Goal: Task Accomplishment & Management: Use online tool/utility

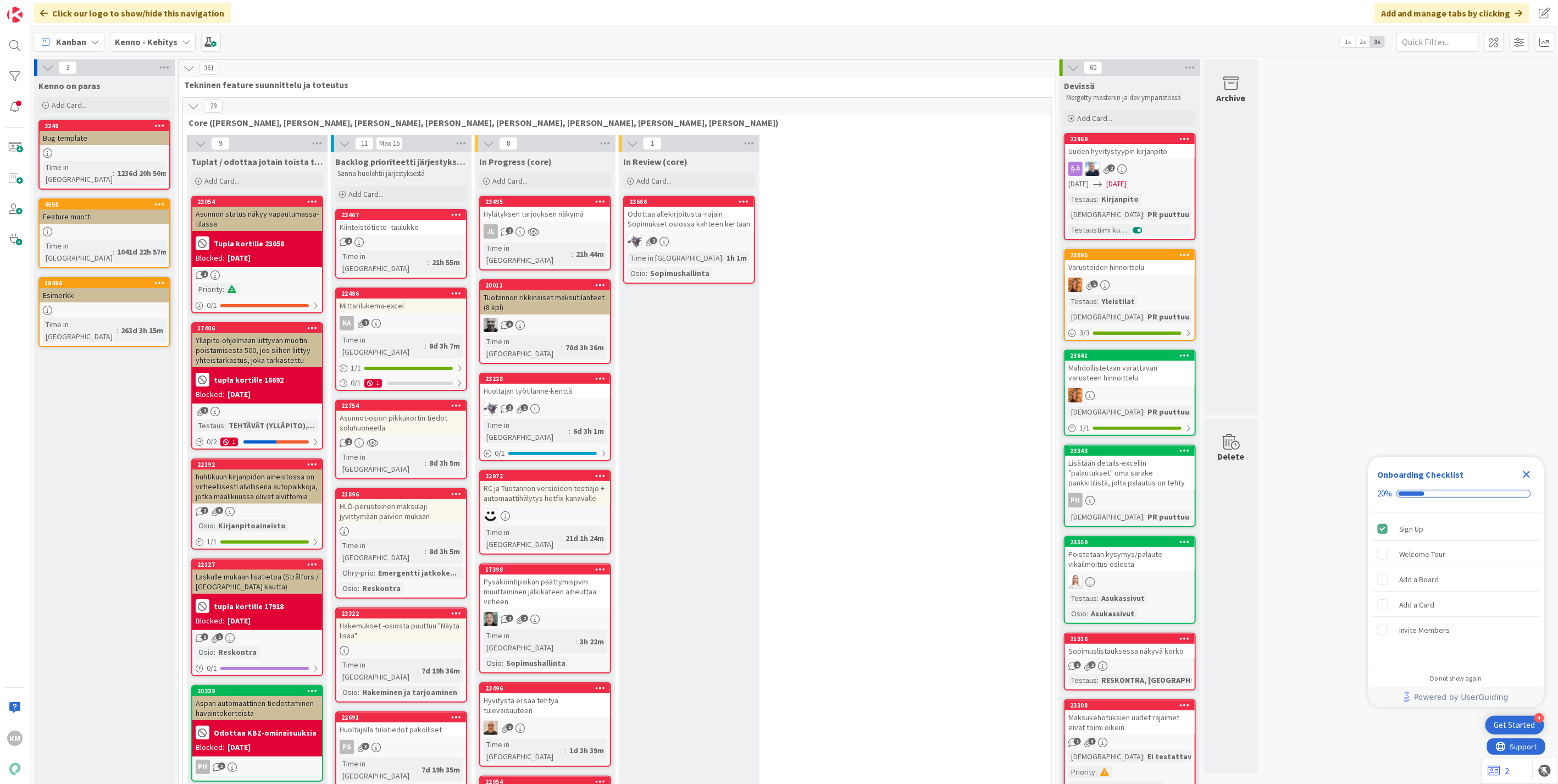
click at [73, 44] on span "Kanban" at bounding box center [72, 42] width 30 height 13
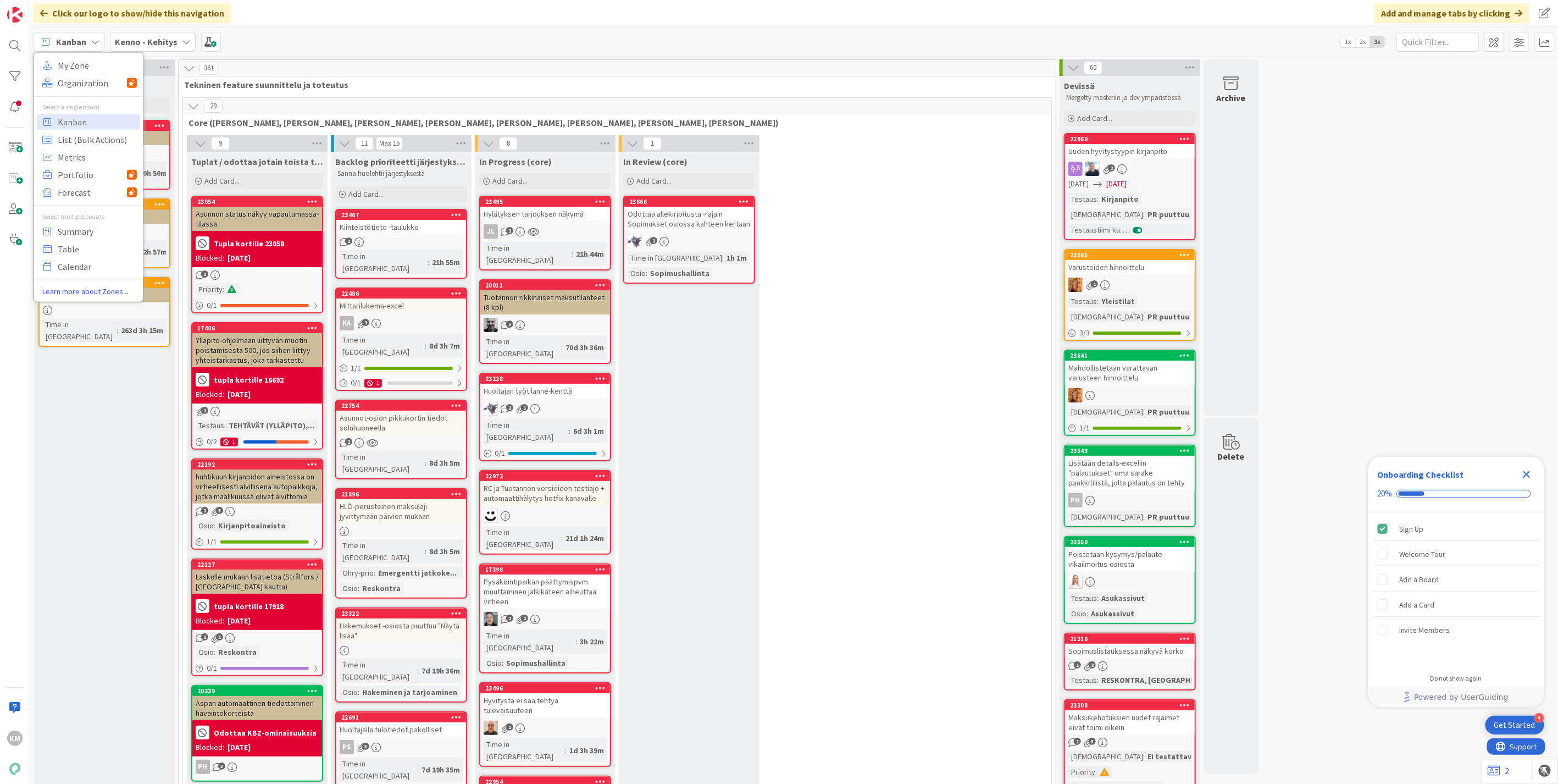
click at [139, 42] on b "Kenno - Kehitys" at bounding box center [146, 41] width 63 height 11
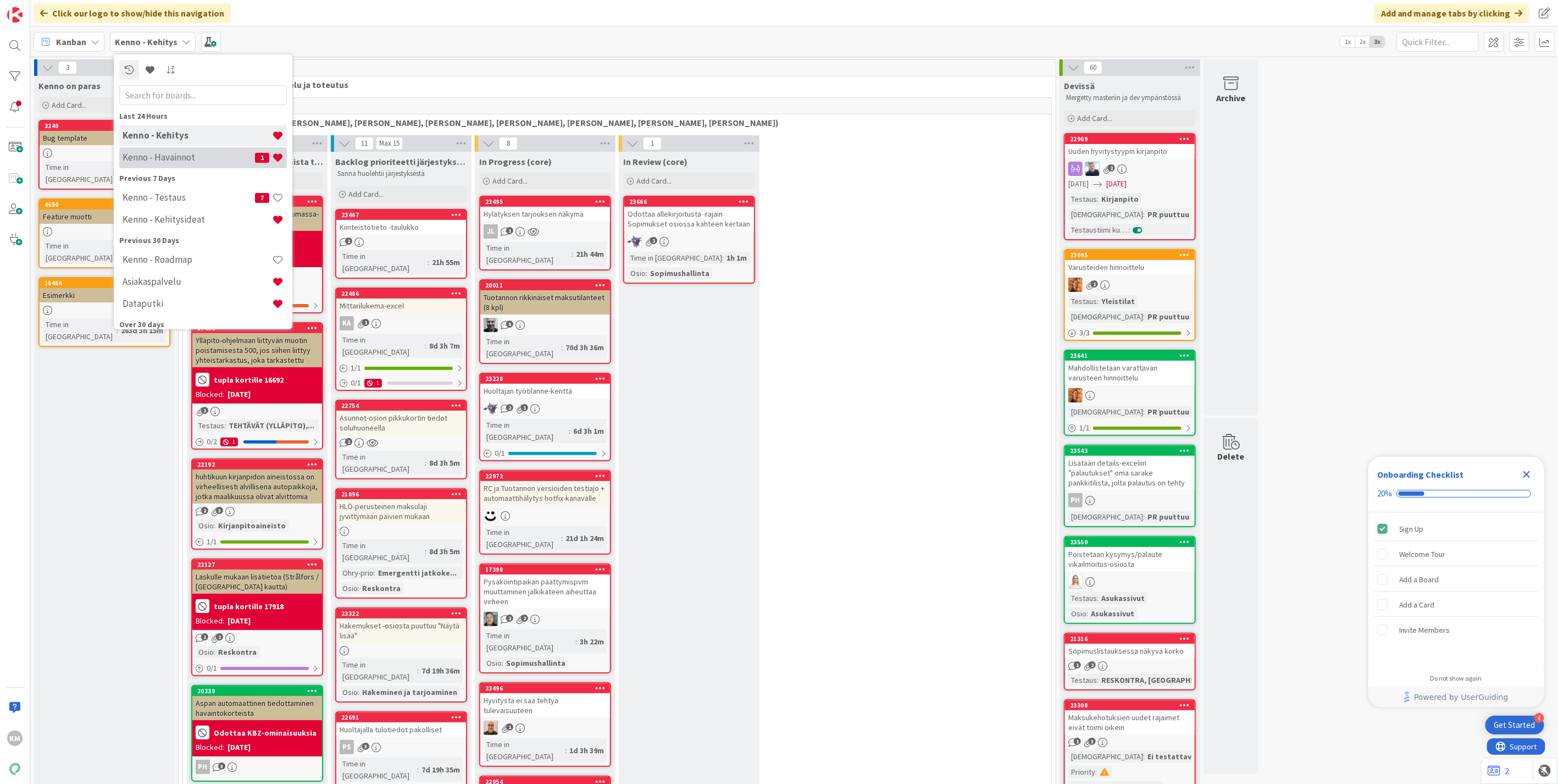
click at [161, 150] on div "Kenno - Havainnot 1" at bounding box center [203, 157] width 168 height 21
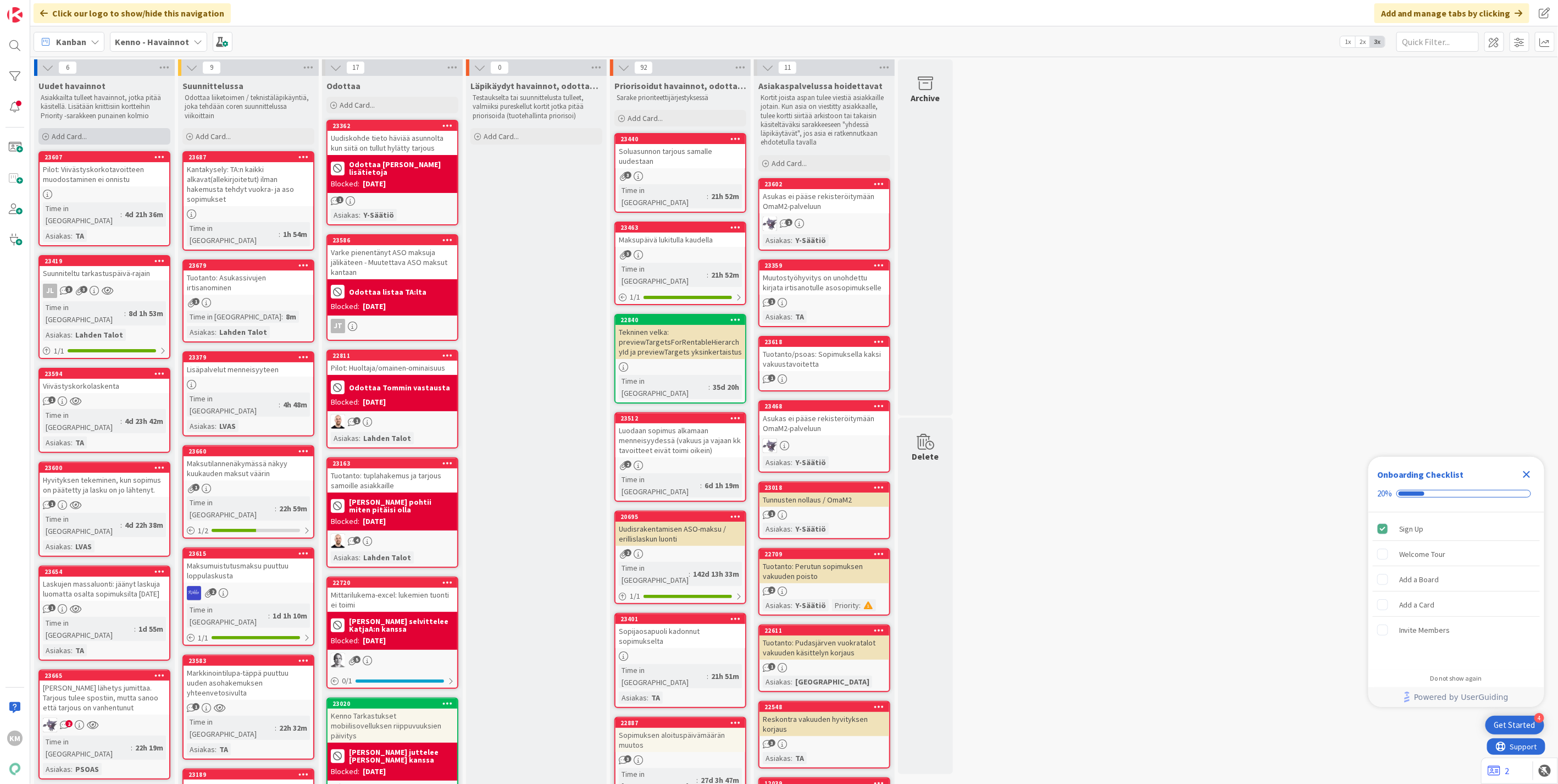
click at [111, 138] on div "Add Card..." at bounding box center [104, 136] width 132 height 17
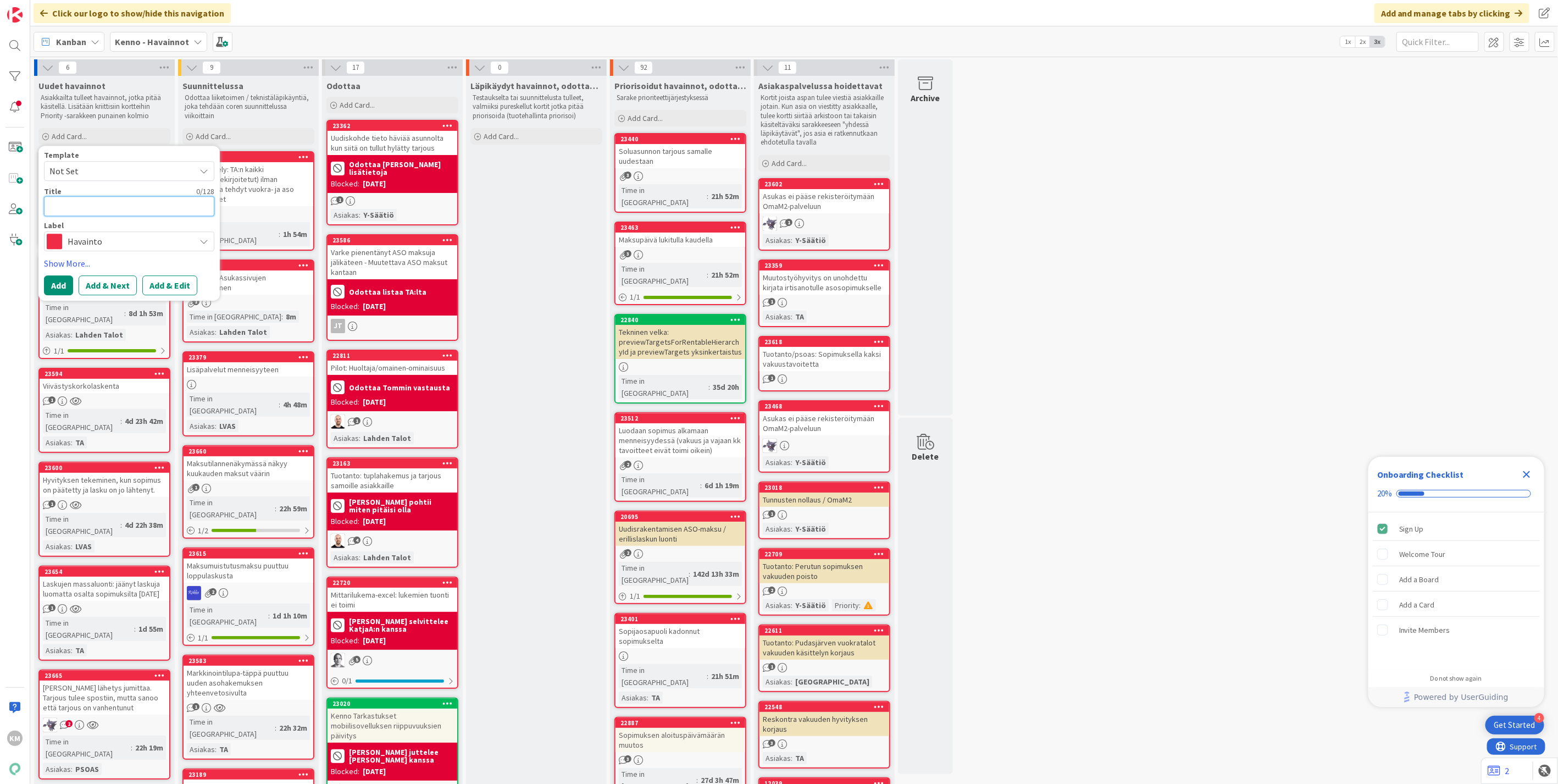
paste textarea "Asukas ei pääse rekisteröitymään OmaM2-palveluun"
type textarea "x"
type textarea "Asukas ei pääse rekisteröitymään OmaM2-palveluun"
click at [169, 299] on button "Add & Edit" at bounding box center [170, 298] width 55 height 20
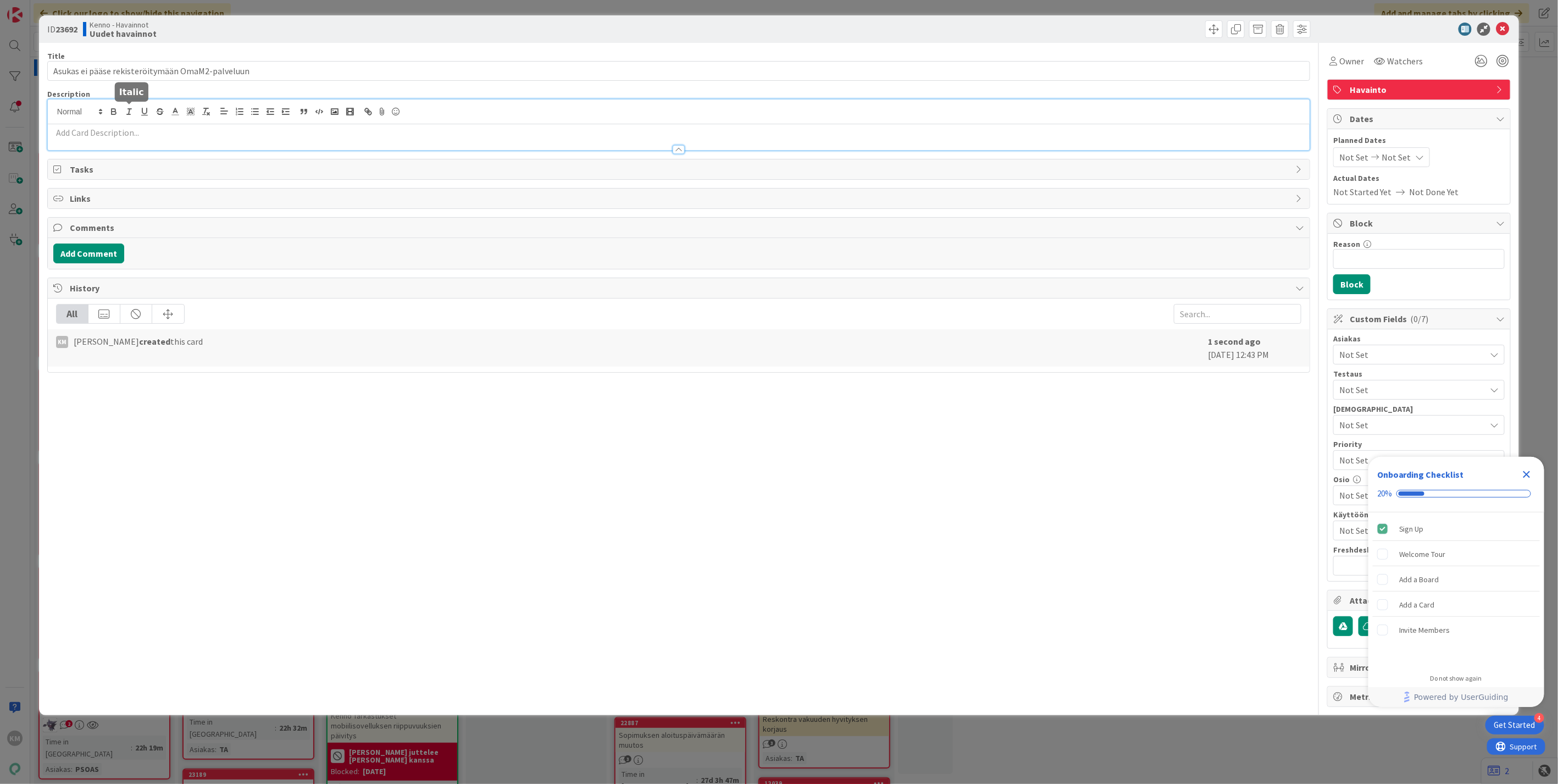
click at [124, 113] on div at bounding box center [678, 125] width 1262 height 51
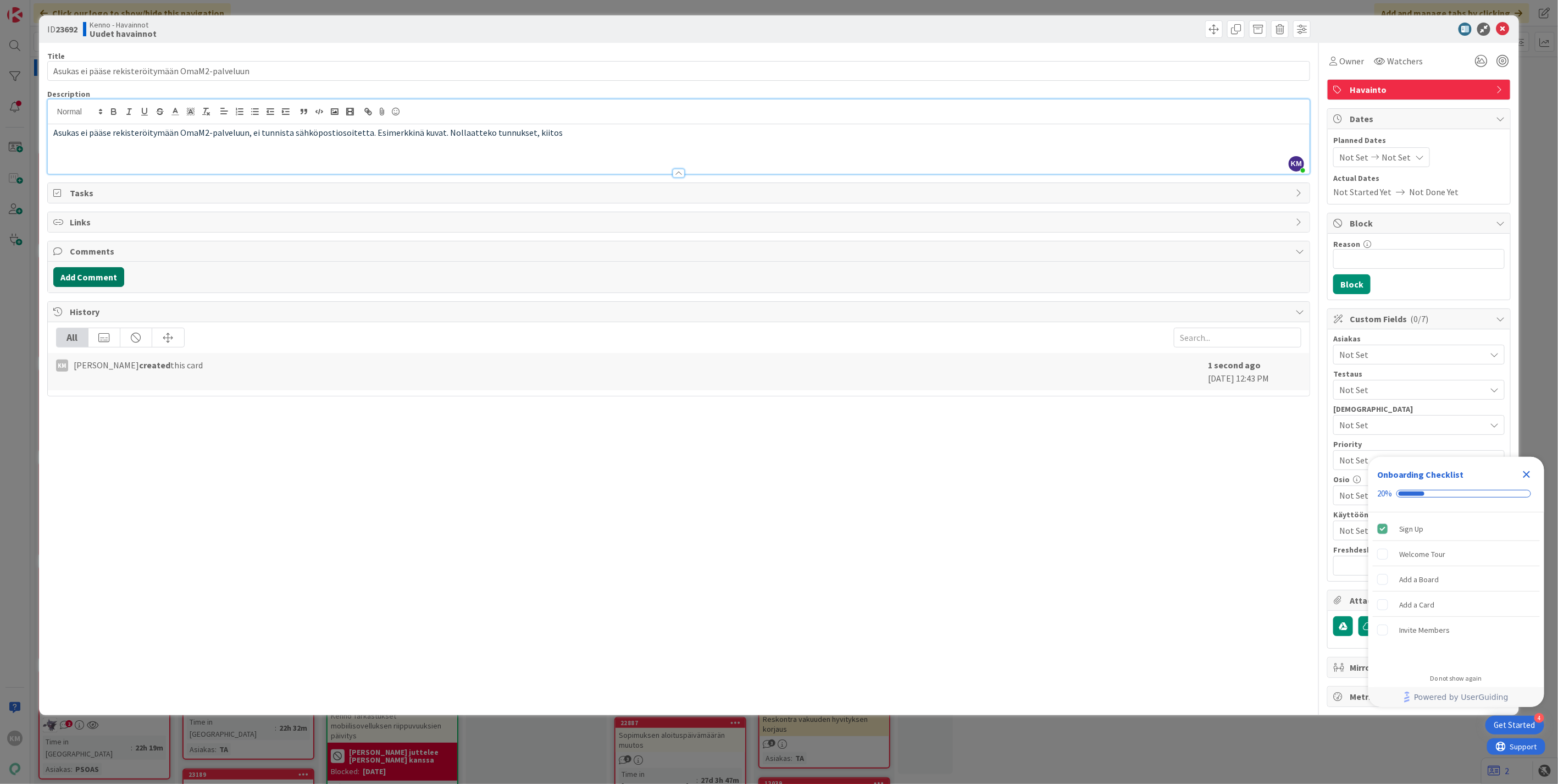
click at [90, 281] on button "Add Comment" at bounding box center [89, 276] width 71 height 20
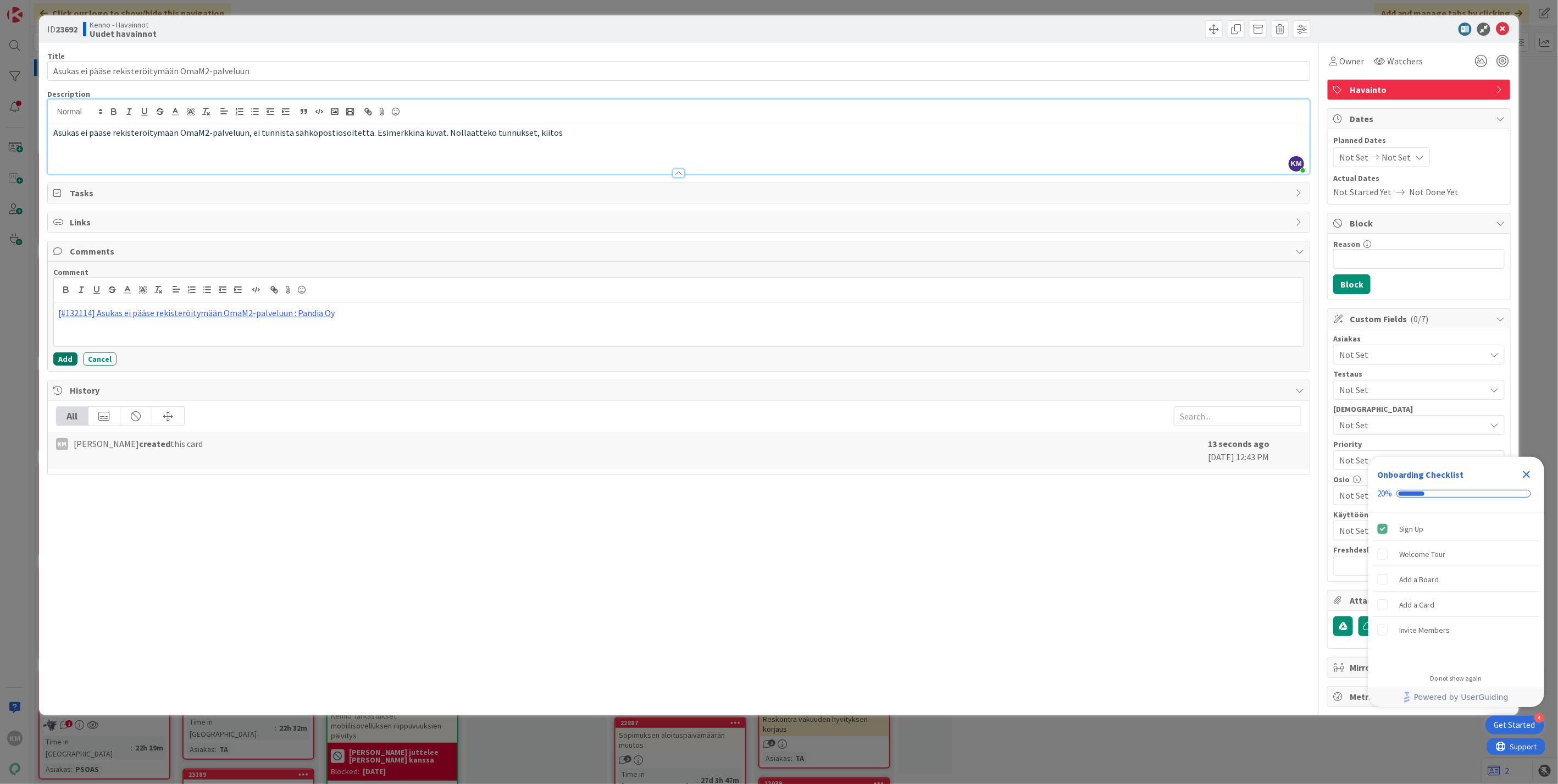
click at [61, 359] on button "Add" at bounding box center [65, 359] width 24 height 13
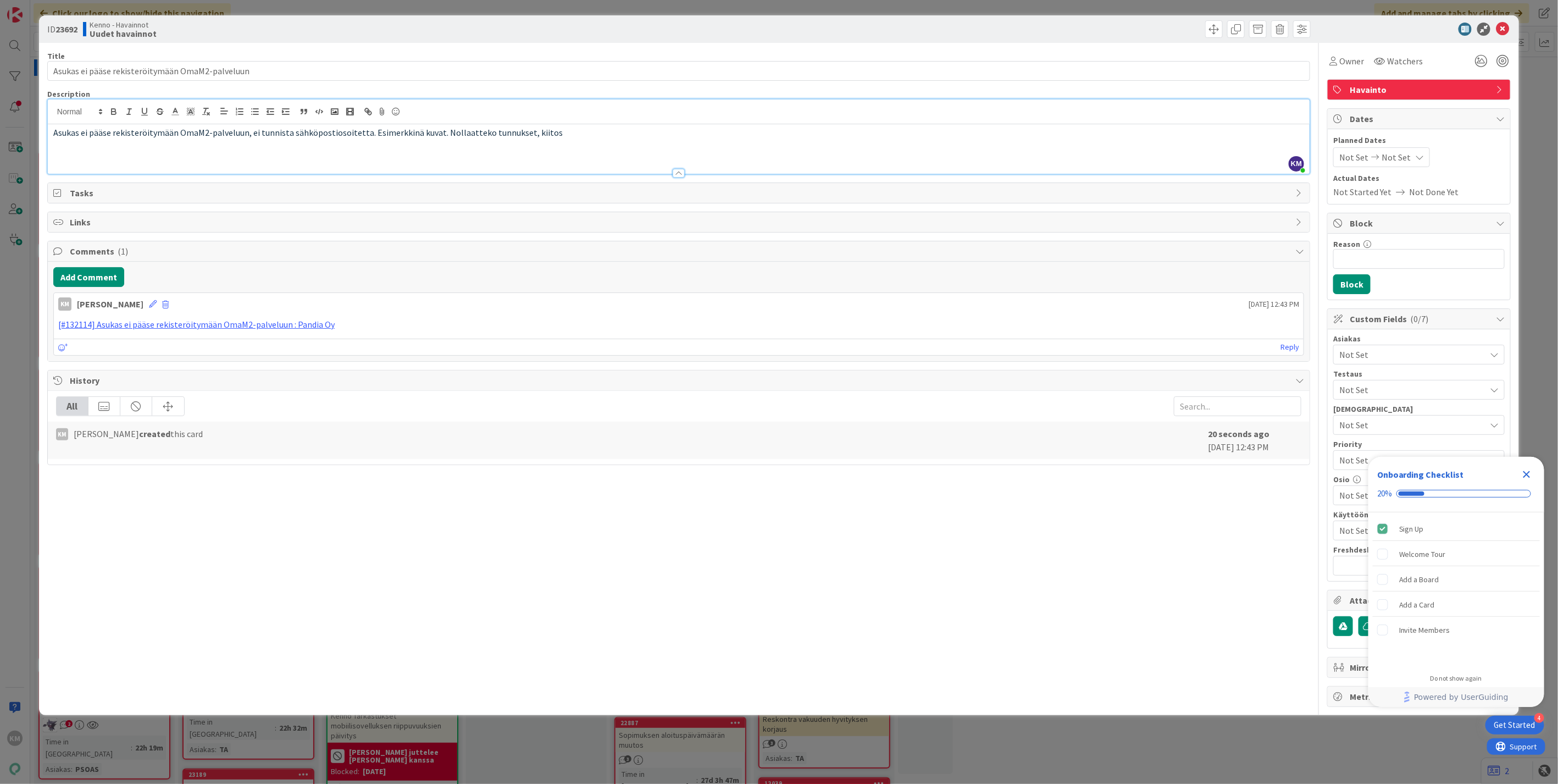
click at [1528, 474] on icon "Close Checklist" at bounding box center [1527, 474] width 13 height 13
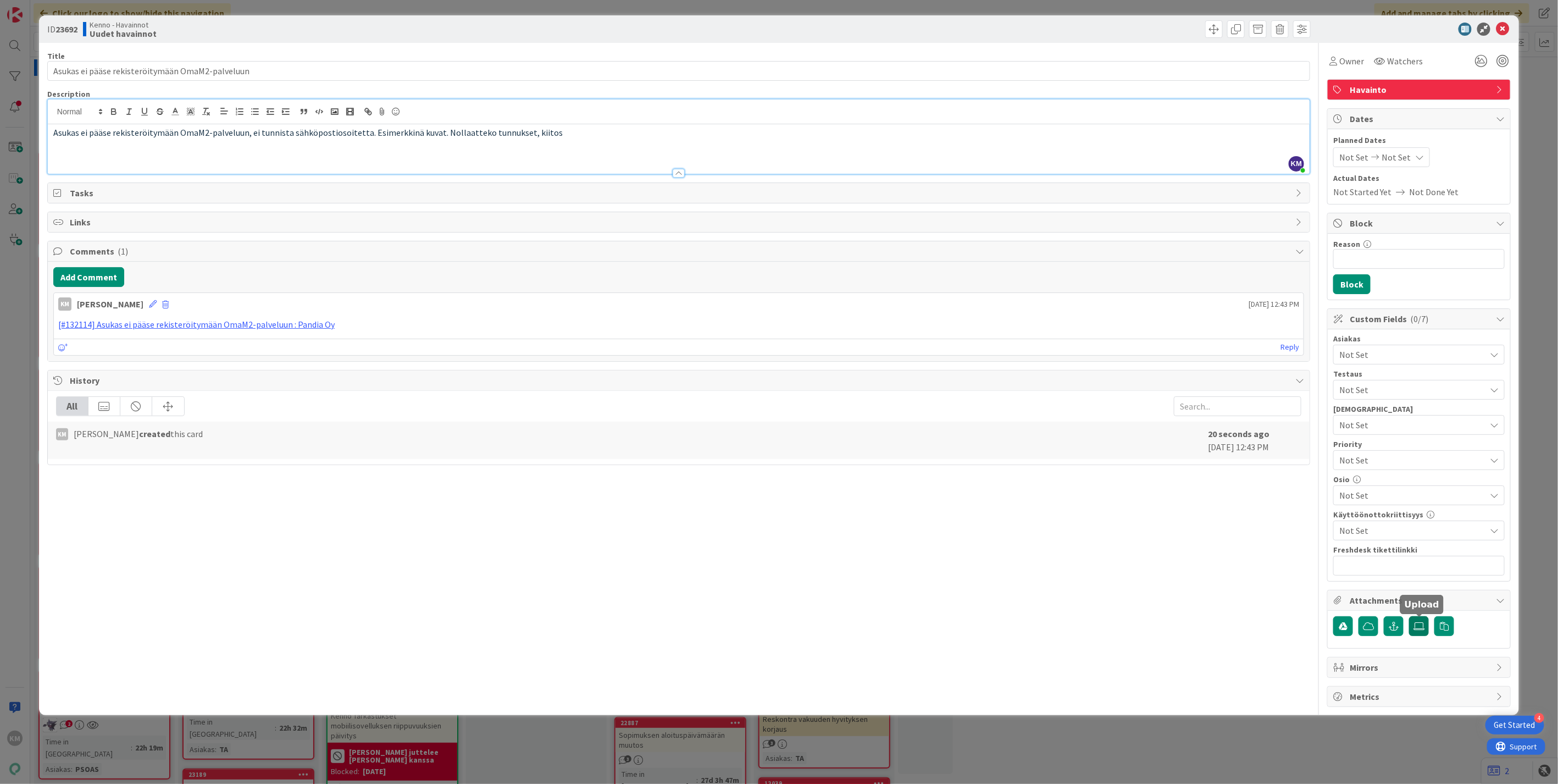
click at [1418, 632] on label at bounding box center [1418, 626] width 20 height 20
click at [1409, 616] on input "file" at bounding box center [1409, 616] width 0 height 0
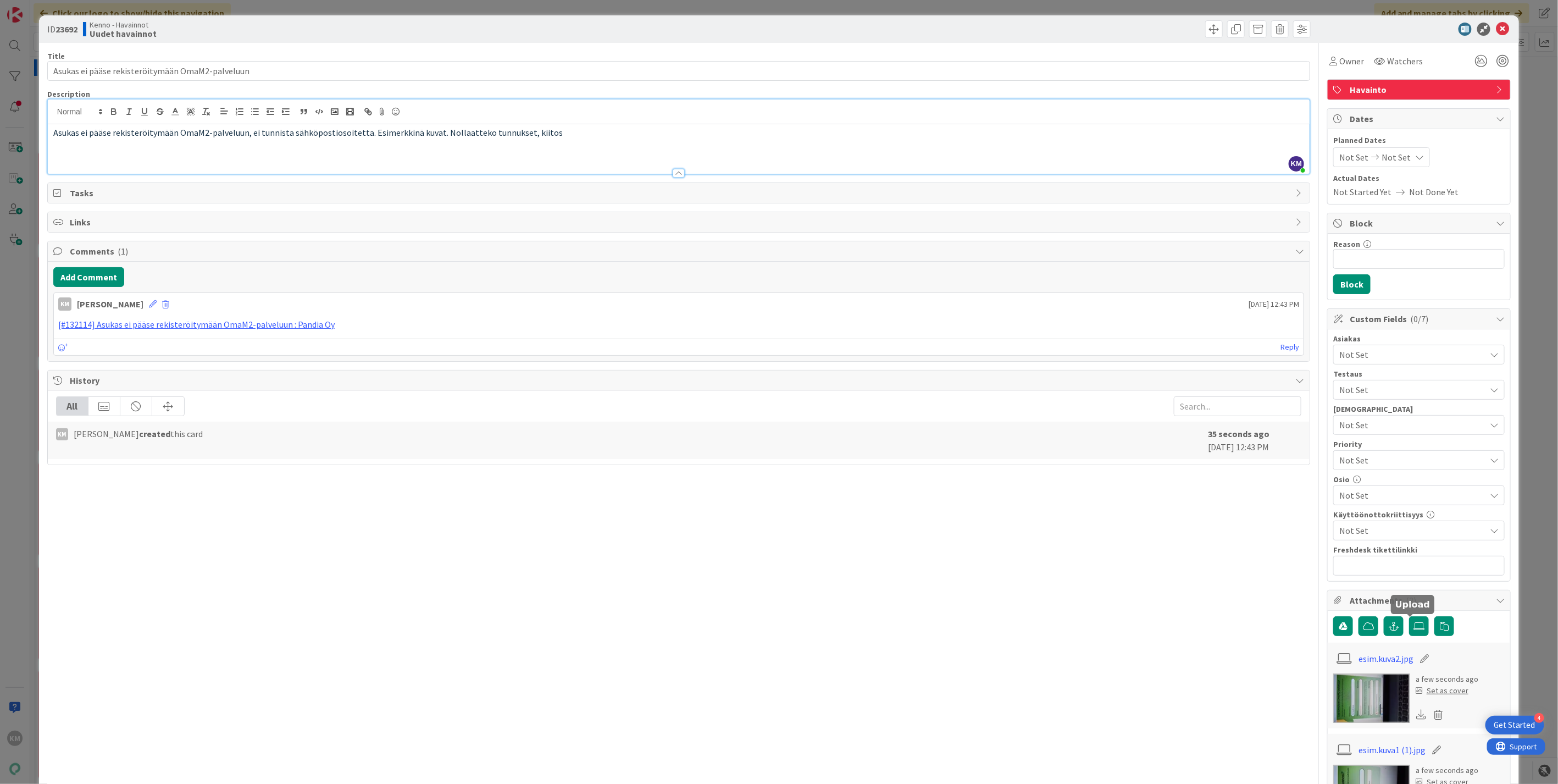
click at [1372, 356] on span "Not Set" at bounding box center [1413, 354] width 146 height 13
click at [1362, 401] on span "Y-Säätiö" at bounding box center [1365, 400] width 31 height 17
click at [1244, 635] on div "Title 48 / 128 Asukas ei pääse rekisteröitymään OmaM2-palveluun Description KM …" at bounding box center [678, 463] width 1263 height 841
click at [1402, 54] on span "Watchers" at bounding box center [1405, 61] width 35 height 13
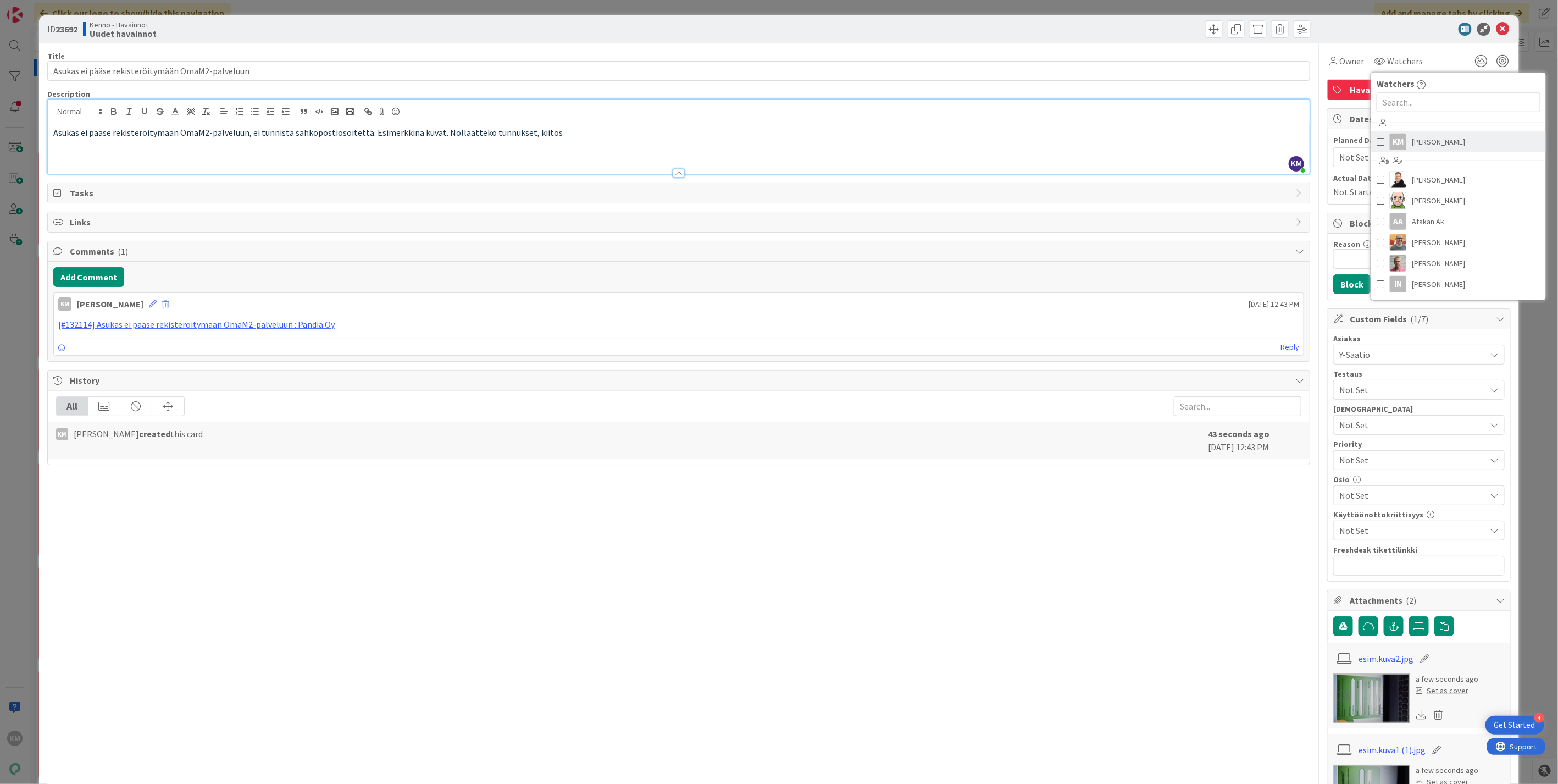
click at [1416, 141] on span "[PERSON_NAME]" at bounding box center [1439, 142] width 54 height 17
click at [1250, 257] on span "Comments ( 1 )" at bounding box center [680, 251] width 1220 height 13
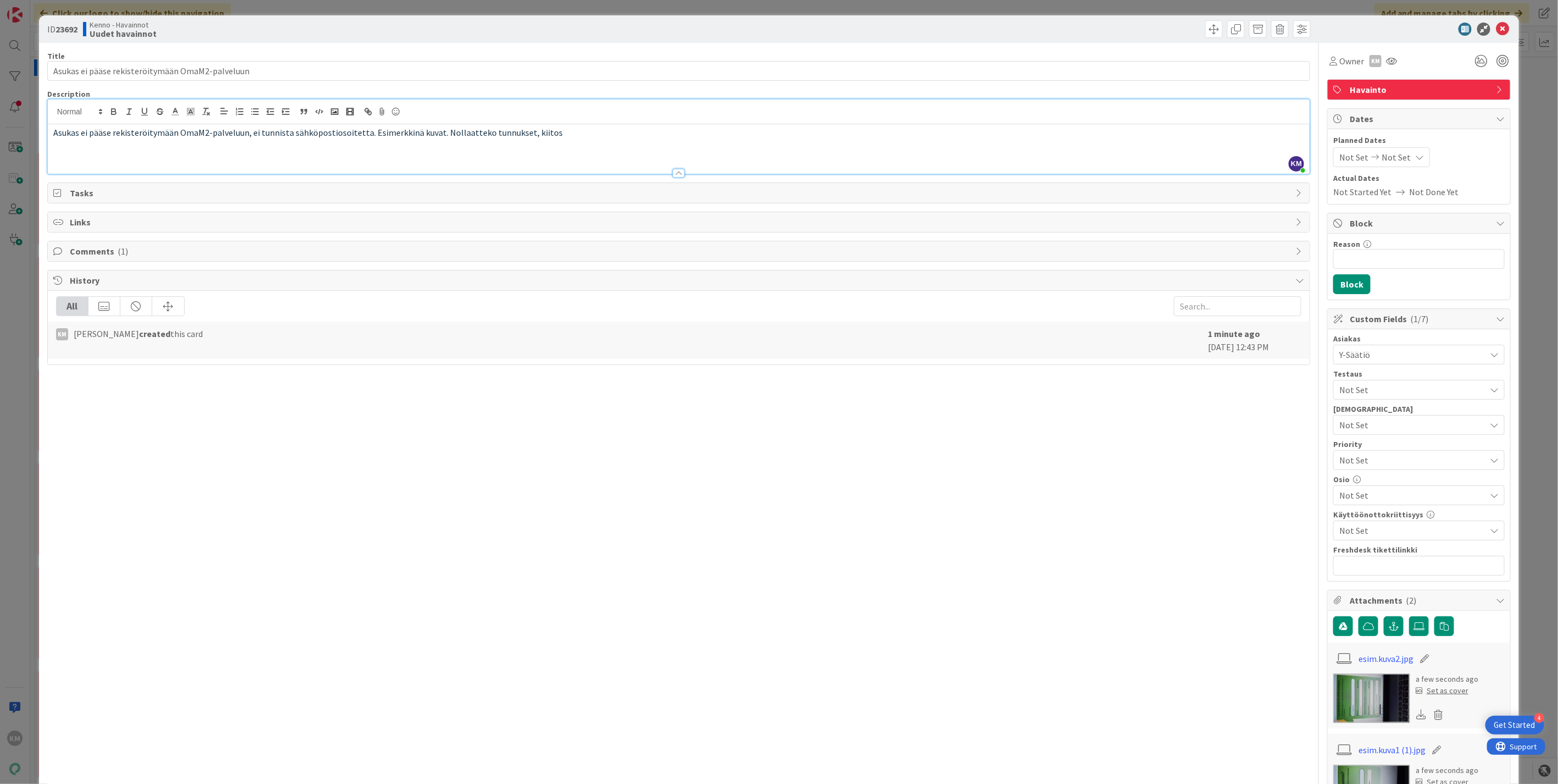
click at [72, 26] on b "23692" at bounding box center [67, 29] width 22 height 11
copy b "23692"
click at [1496, 29] on icon at bounding box center [1502, 29] width 13 height 13
